Goal: Check status: Check status

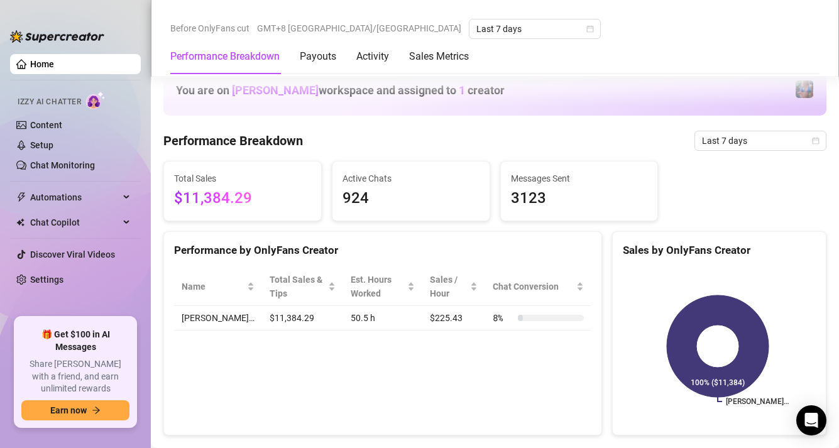
scroll to position [631, 0]
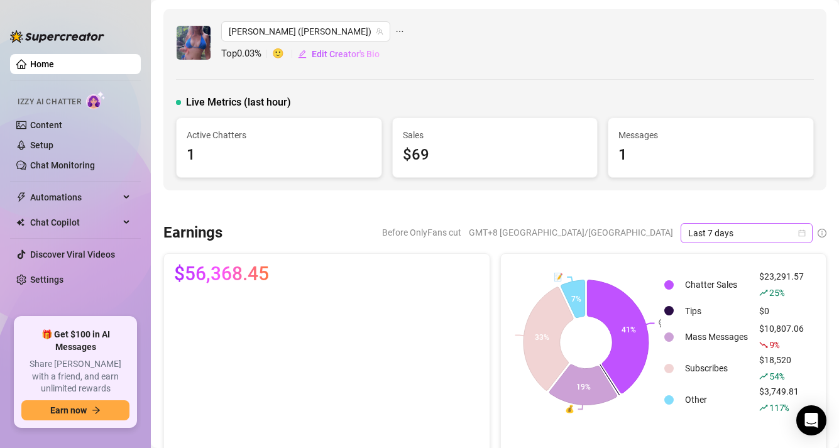
click at [741, 234] on span "Last 7 days" at bounding box center [747, 233] width 117 height 19
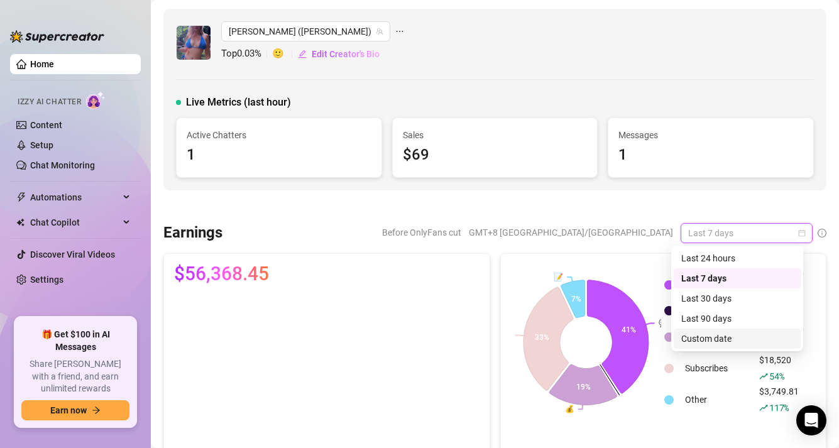
click at [705, 334] on div "Custom date" at bounding box center [738, 339] width 112 height 14
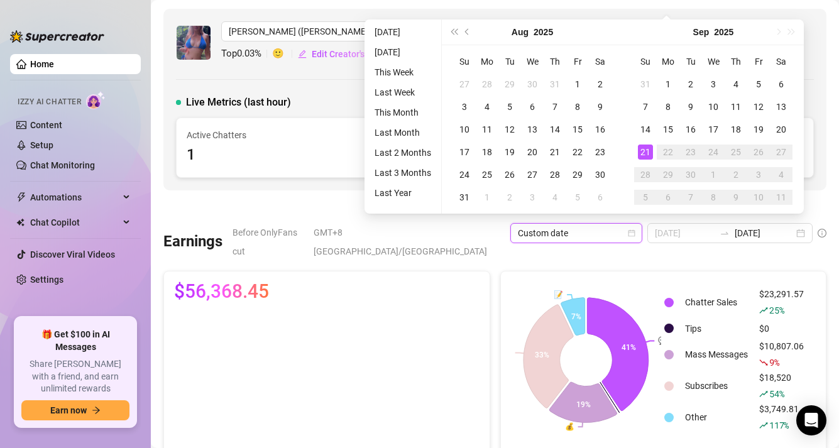
click at [648, 155] on div "21" at bounding box center [645, 152] width 15 height 15
click at [646, 154] on div "21" at bounding box center [645, 152] width 15 height 15
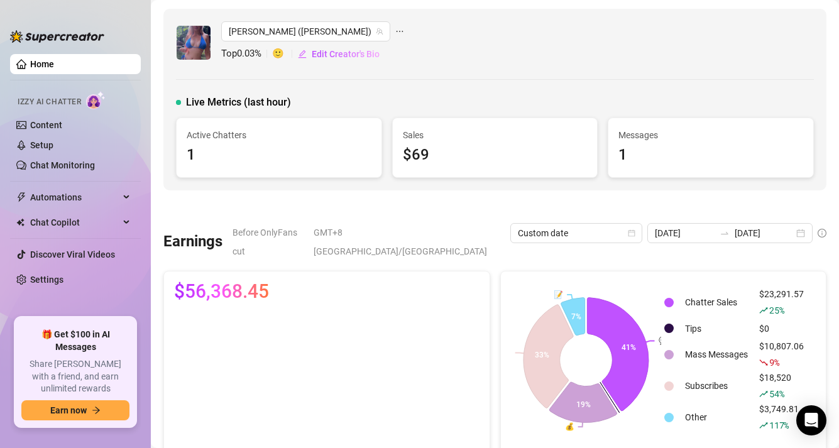
click at [693, 237] on input "[DATE]" at bounding box center [684, 233] width 59 height 14
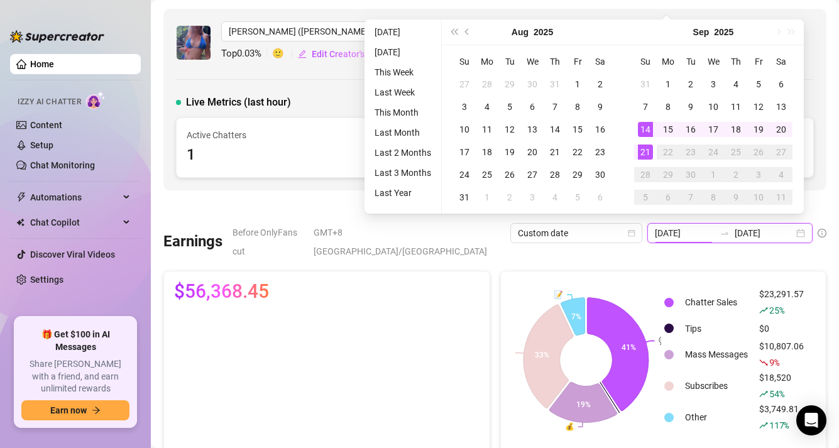
type input "[DATE]"
click at [639, 153] on div "21" at bounding box center [645, 152] width 15 height 15
click at [646, 151] on div "21" at bounding box center [645, 152] width 15 height 15
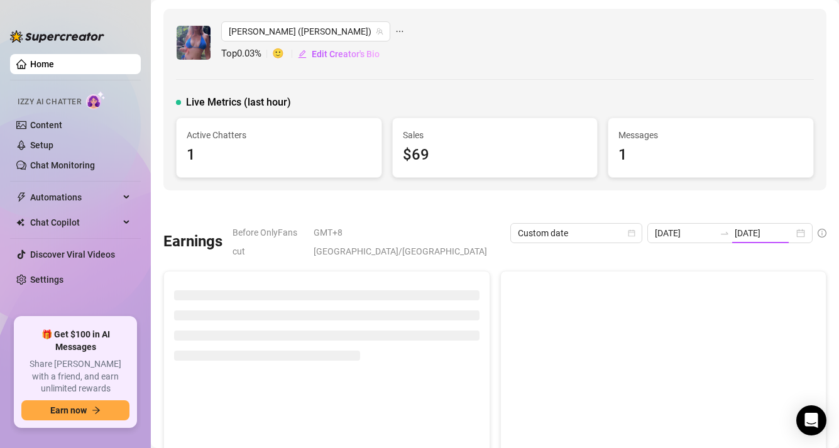
type input "[DATE]"
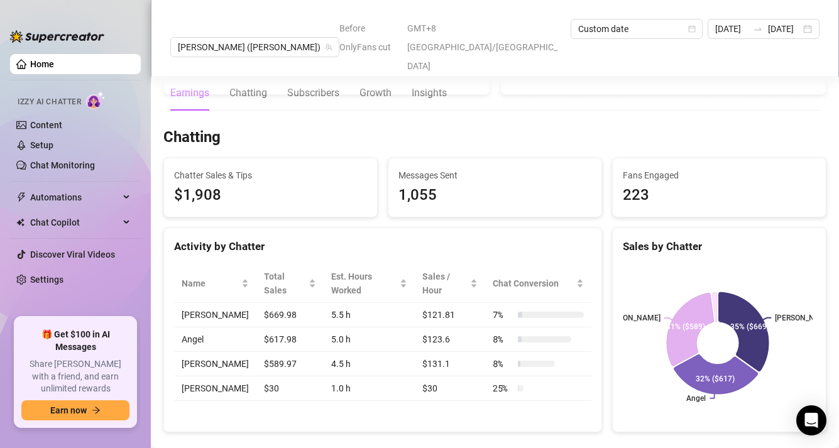
scroll to position [384, 0]
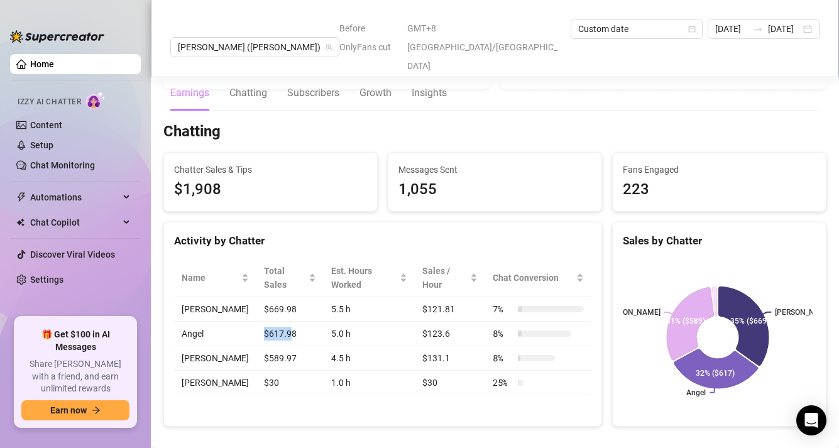
drag, startPoint x: 278, startPoint y: 318, endPoint x: 246, endPoint y: 321, distance: 31.5
click at [257, 322] on td "$617.98" at bounding box center [290, 334] width 67 height 25
drag, startPoint x: 282, startPoint y: 317, endPoint x: 252, endPoint y: 316, distance: 29.6
click at [257, 322] on td "$617.98" at bounding box center [290, 334] width 67 height 25
